Goal: Task Accomplishment & Management: Manage account settings

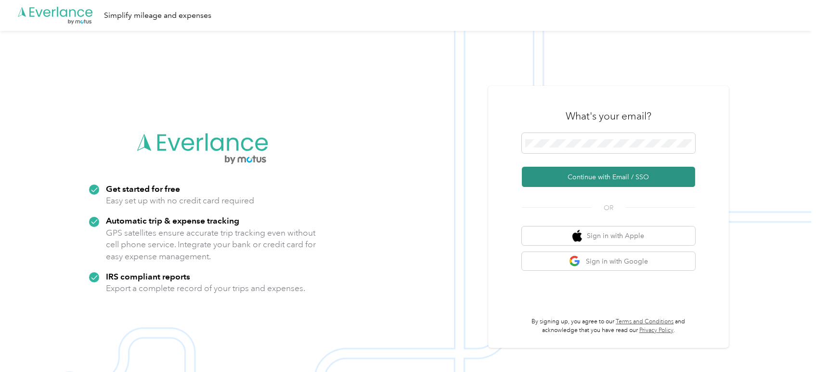
click at [598, 170] on button "Continue with Email / SSO" at bounding box center [608, 177] width 173 height 20
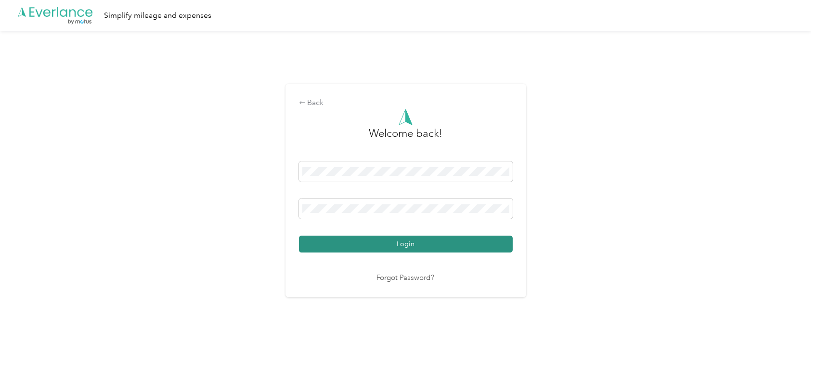
click at [399, 243] on button "Login" at bounding box center [406, 243] width 214 height 17
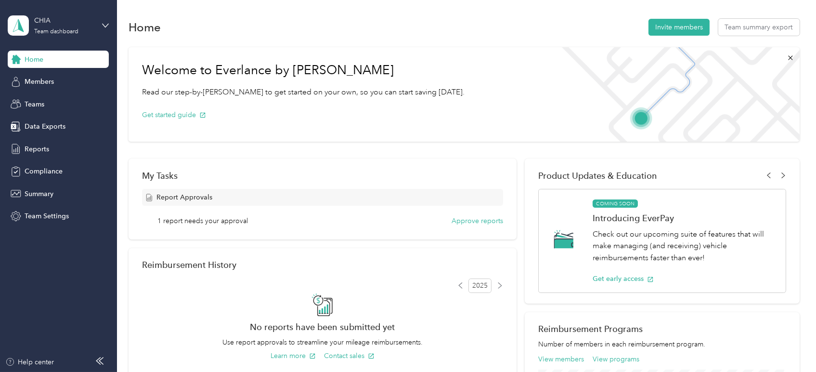
click at [473, 230] on div "My Tasks Report Approvals 1 report needs your approval Approve reports" at bounding box center [323, 198] width 388 height 81
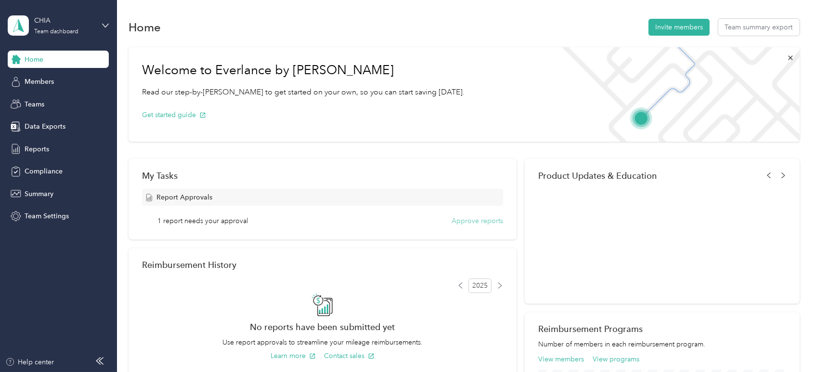
click at [473, 225] on button "Approve reports" at bounding box center [478, 221] width 52 height 10
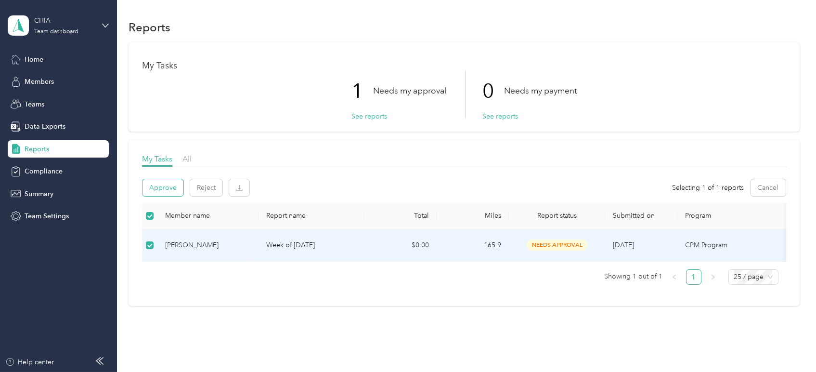
click at [170, 191] on button "Approve" at bounding box center [163, 187] width 41 height 17
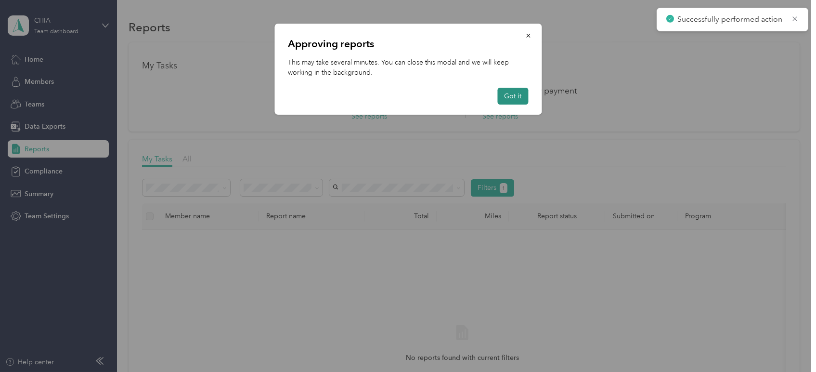
click at [525, 93] on button "Got it" at bounding box center [512, 96] width 31 height 17
